Goal: Task Accomplishment & Management: Manage account settings

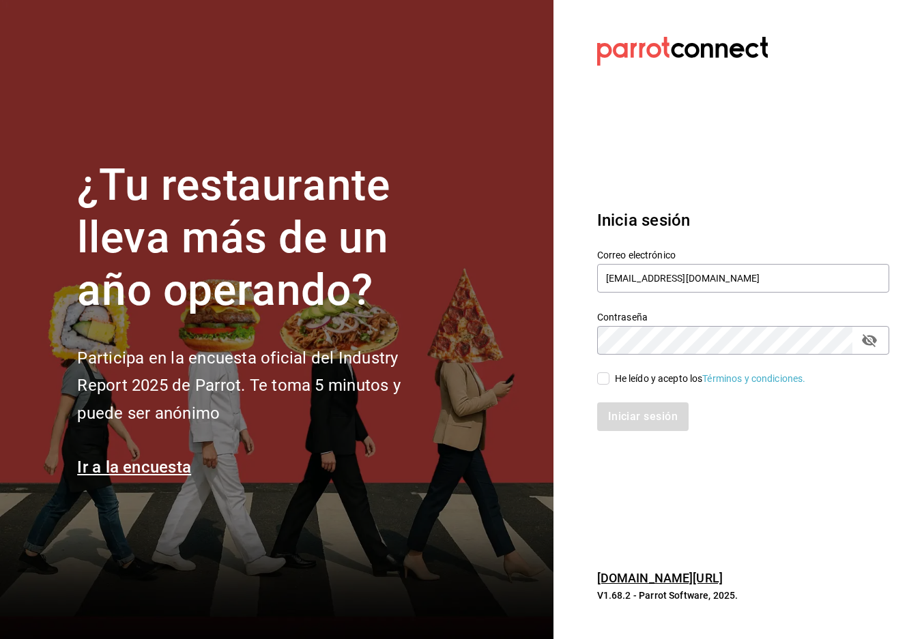
click at [604, 376] on input "He leído y acepto los Términos y condiciones." at bounding box center [603, 378] width 12 height 12
checkbox input "true"
click at [616, 403] on button "Iniciar sesión" at bounding box center [643, 416] width 93 height 29
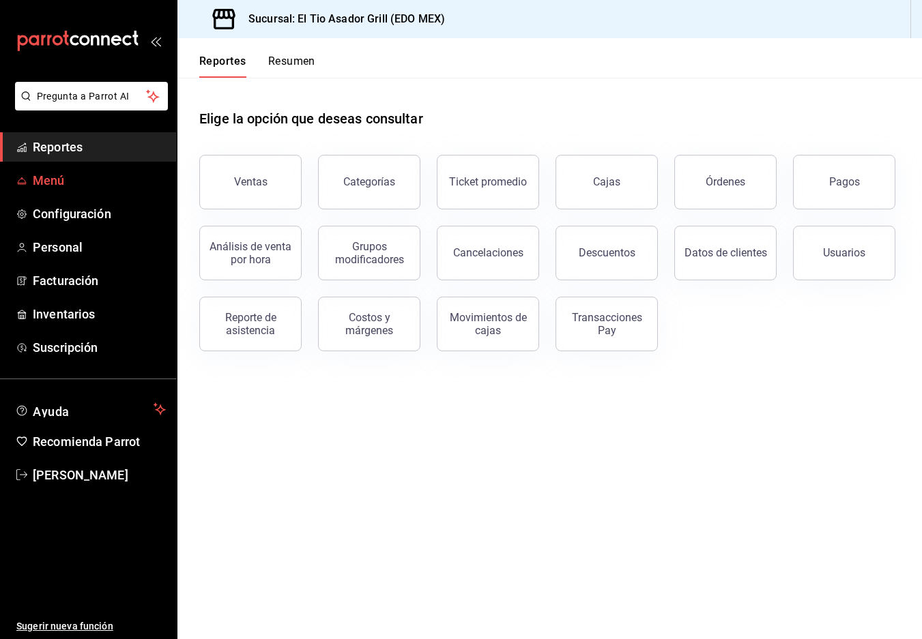
click at [55, 174] on span "Menú" at bounding box center [99, 180] width 133 height 18
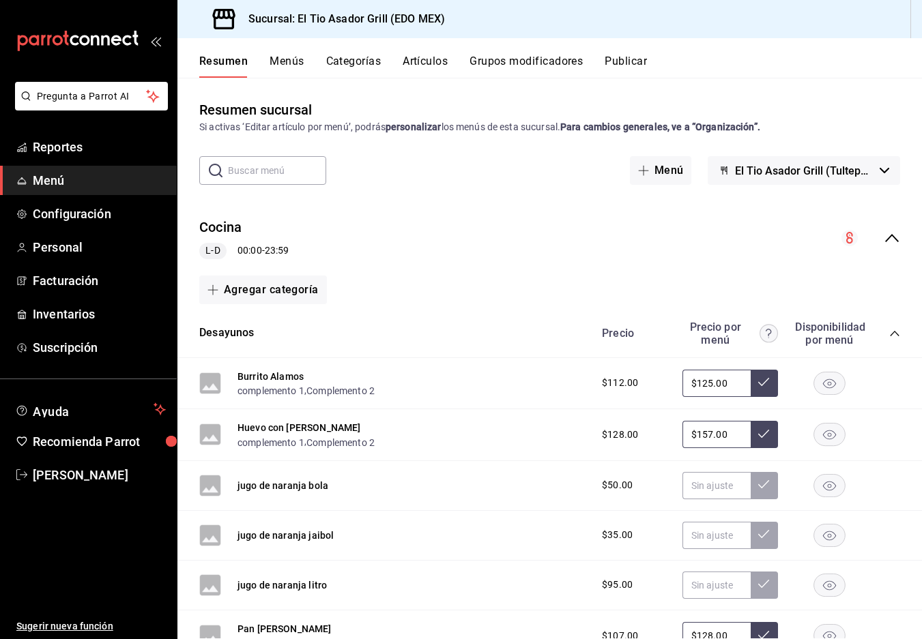
click at [900, 233] on icon "collapse-menu-row" at bounding box center [891, 238] width 16 height 16
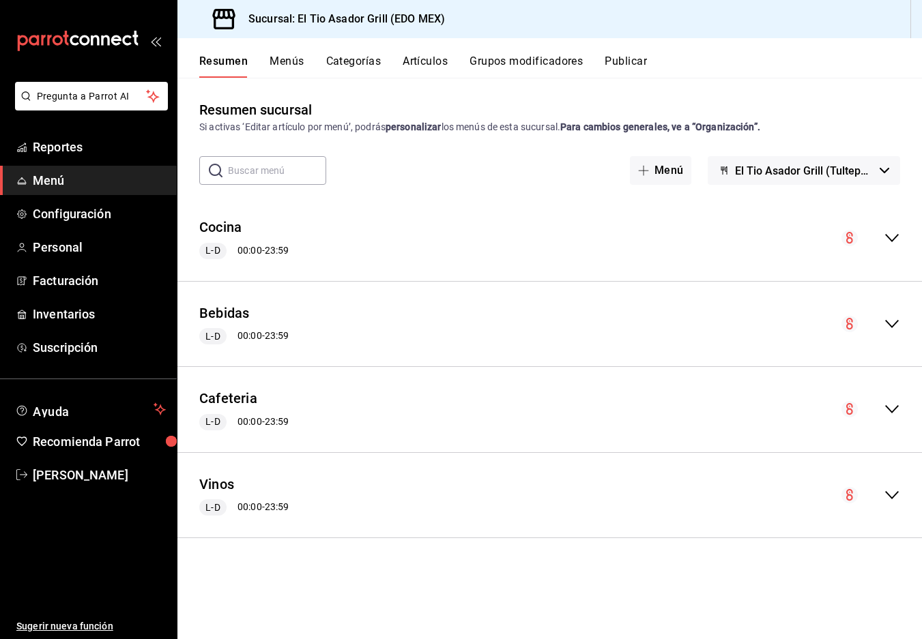
click at [896, 411] on icon "collapse-menu-row" at bounding box center [891, 409] width 16 height 16
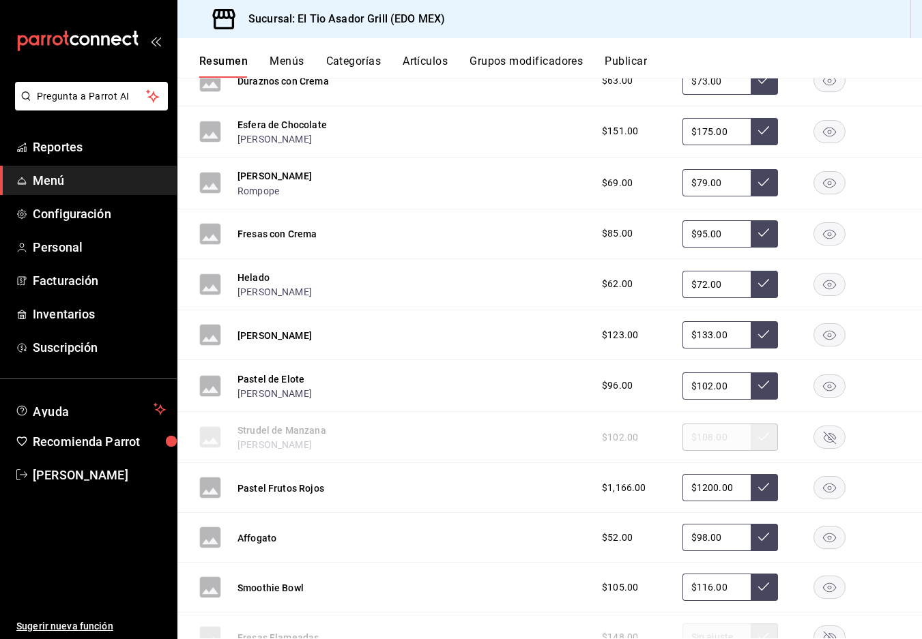
scroll to position [1502, 0]
click at [826, 441] on rect "button" at bounding box center [829, 437] width 31 height 23
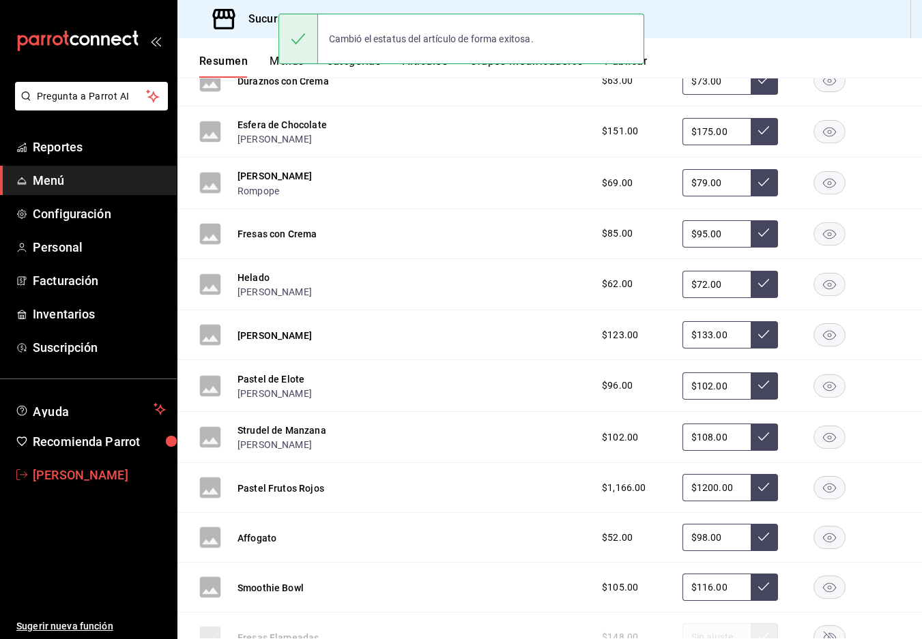
click at [83, 478] on span "[PERSON_NAME]" at bounding box center [99, 475] width 133 height 18
